Goal: Information Seeking & Learning: Learn about a topic

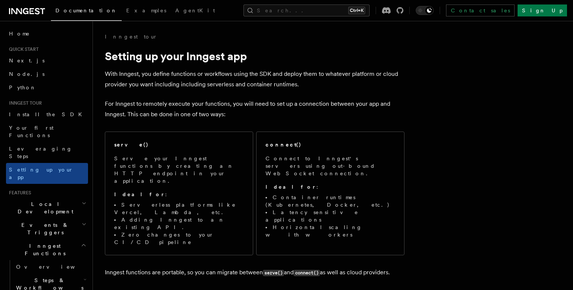
click at [31, 10] on icon at bounding box center [27, 11] width 36 height 9
click at [19, 87] on span "Python" at bounding box center [22, 88] width 27 height 6
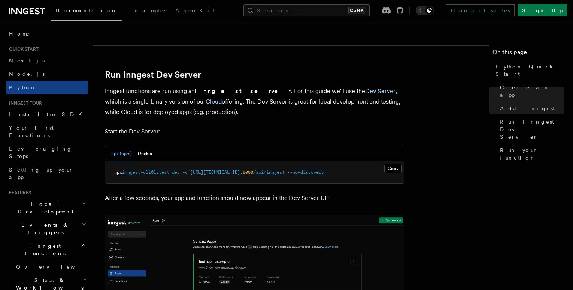
scroll to position [898, 0]
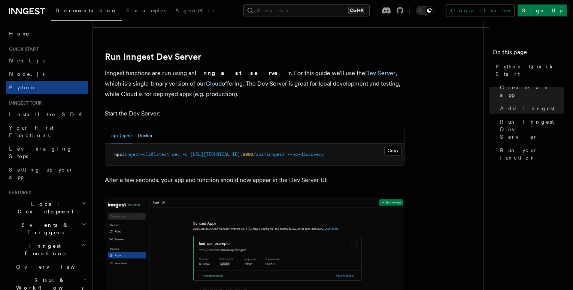
click at [145, 136] on button "Docker" at bounding box center [145, 135] width 15 height 15
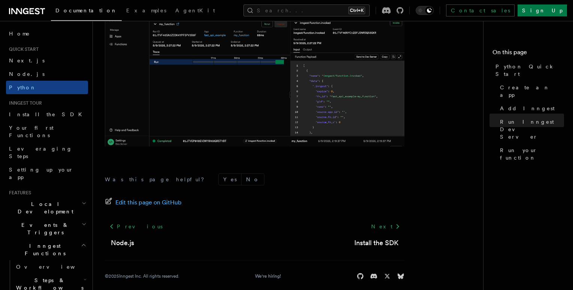
scroll to position [1609, 0]
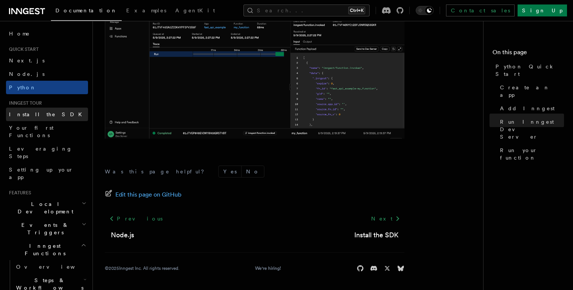
click at [36, 113] on span "Install the SDK" at bounding box center [47, 115] width 77 height 6
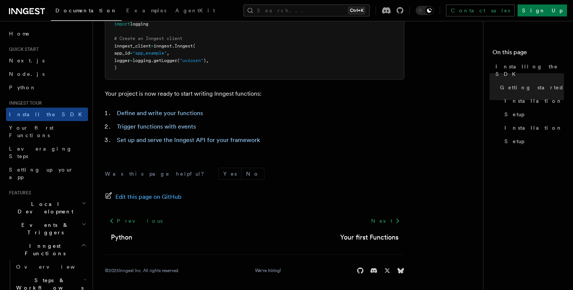
scroll to position [339, 0]
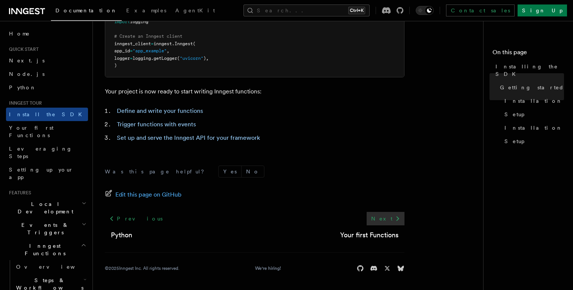
click at [390, 220] on link "Next" at bounding box center [385, 218] width 38 height 13
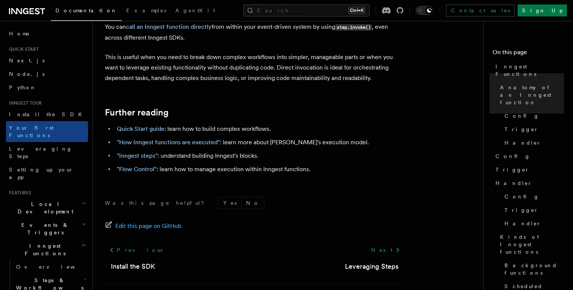
scroll to position [1588, 0]
click at [391, 243] on link "Next" at bounding box center [385, 249] width 38 height 13
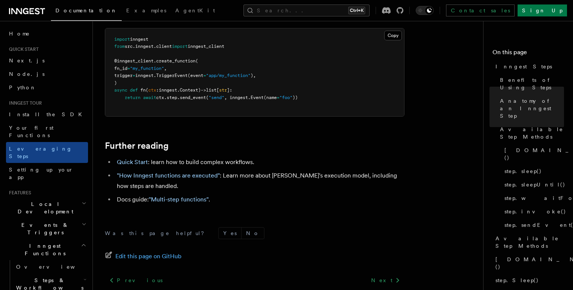
scroll to position [1769, 0]
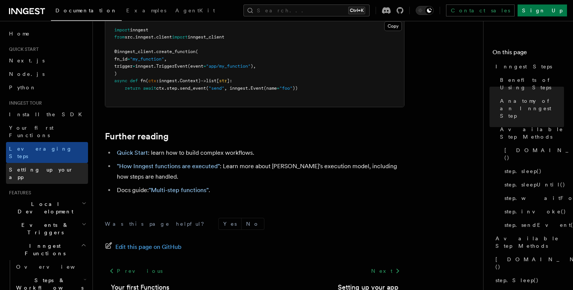
click at [35, 167] on span "Setting up your app" at bounding box center [41, 173] width 64 height 13
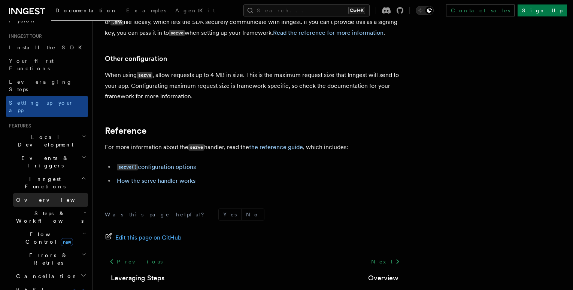
scroll to position [75, 0]
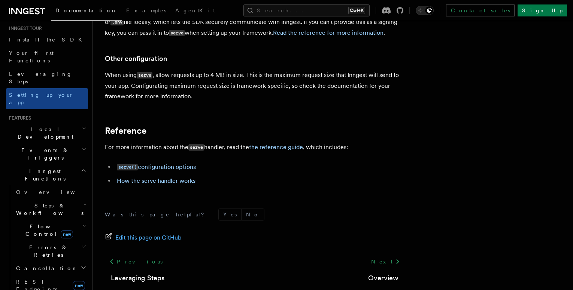
click at [58, 123] on h2 "Local Development" at bounding box center [47, 133] width 82 height 21
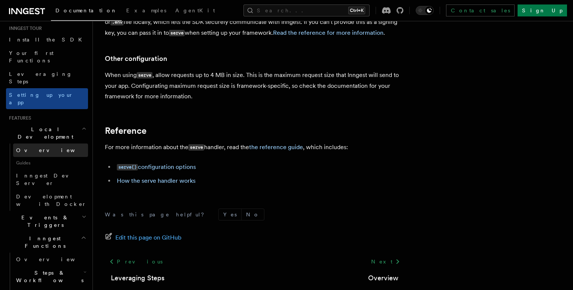
click at [38, 147] on span "Overview" at bounding box center [54, 150] width 77 height 6
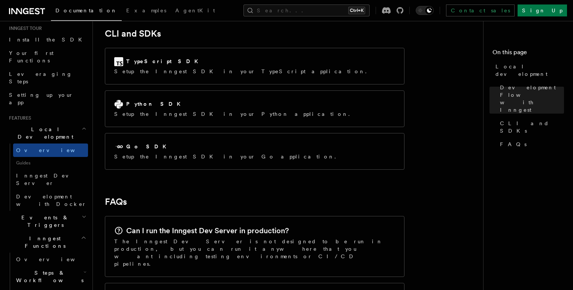
scroll to position [1011, 0]
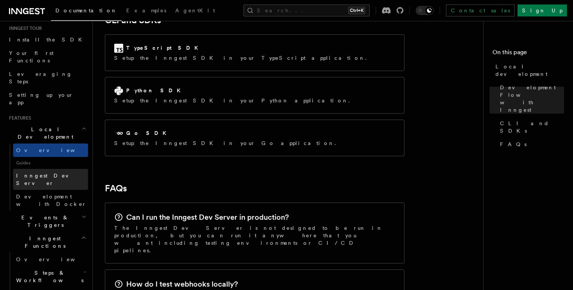
click at [46, 173] on span "Inngest Dev Server" at bounding box center [48, 179] width 64 height 13
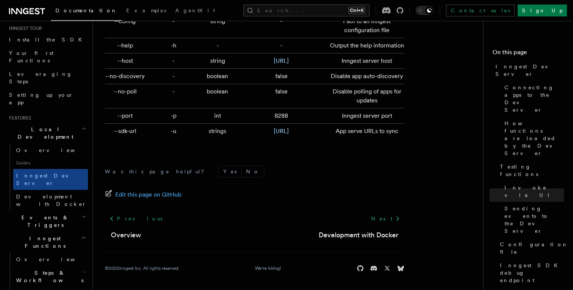
scroll to position [2545, 0]
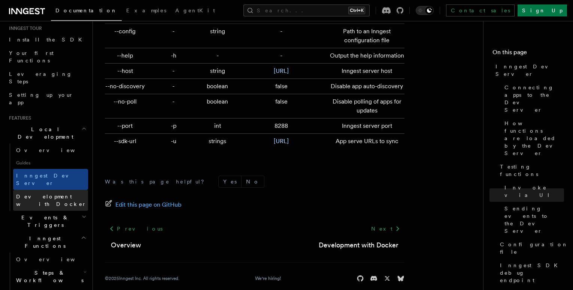
click at [51, 194] on span "Development with Docker" at bounding box center [51, 200] width 70 height 13
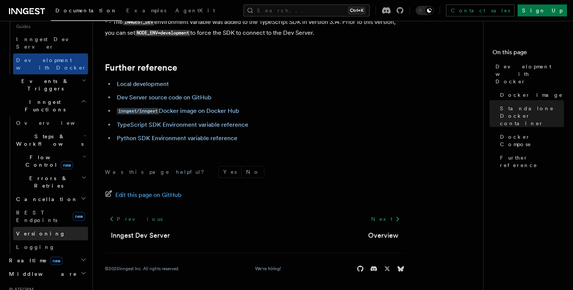
scroll to position [225, 0]
